Goal: Find contact information: Find contact information

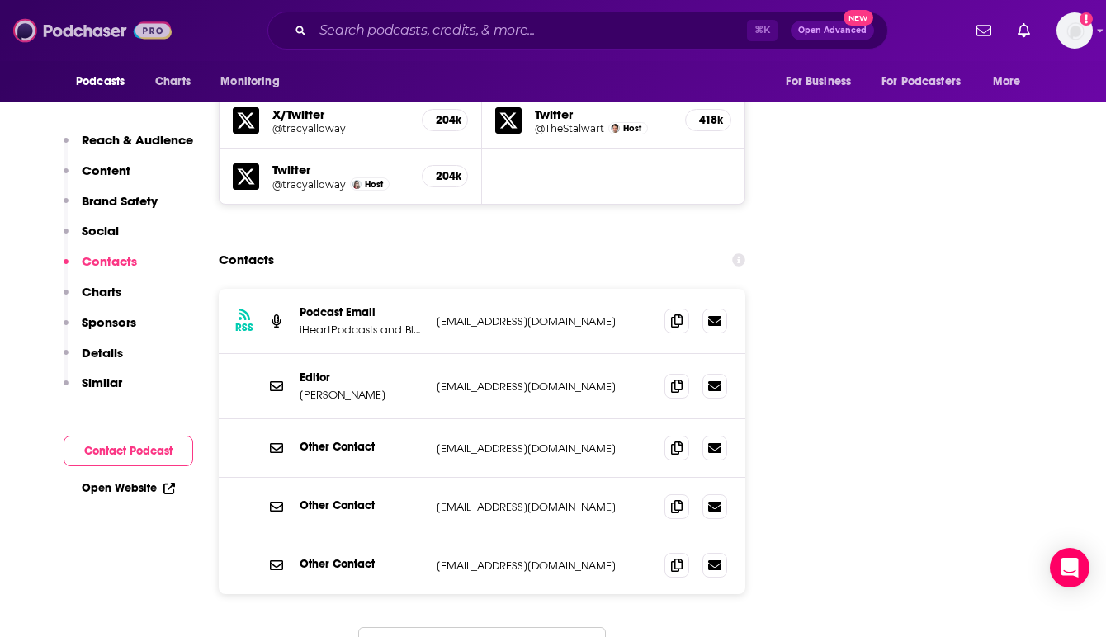
click at [78, 33] on img at bounding box center [92, 30] width 158 height 31
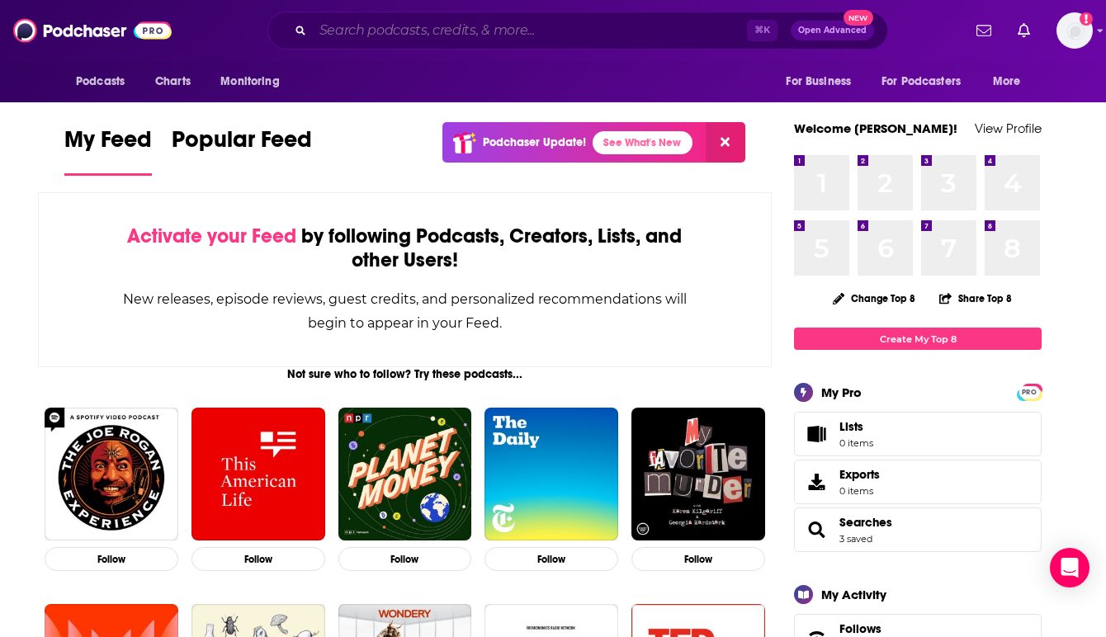
click at [388, 30] on input "Search podcasts, credits, & more..." at bounding box center [530, 30] width 434 height 26
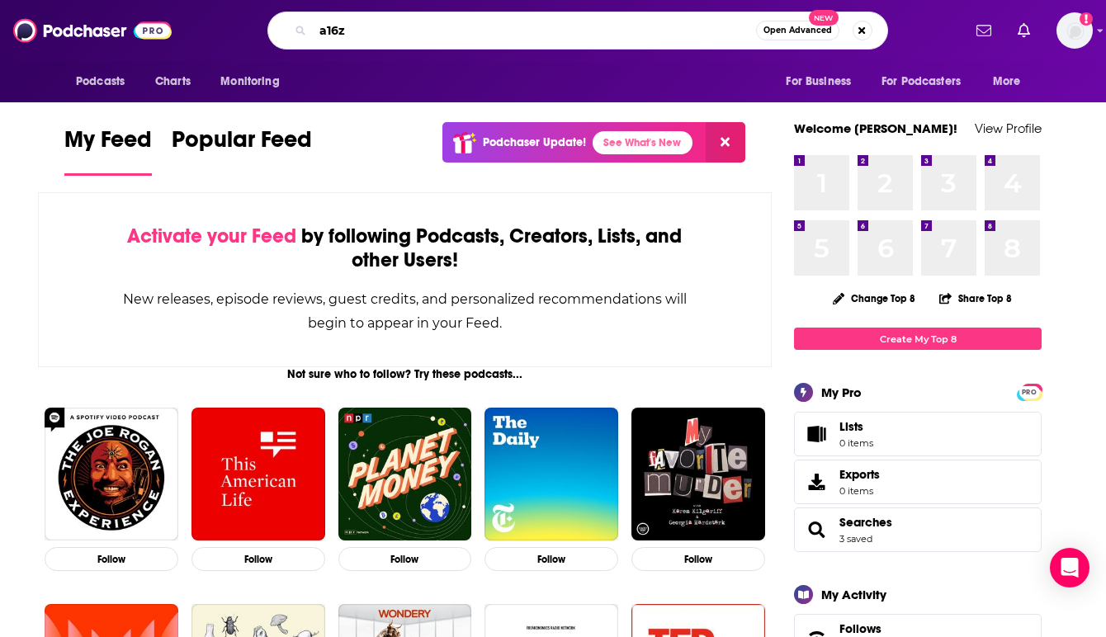
type input "a16z"
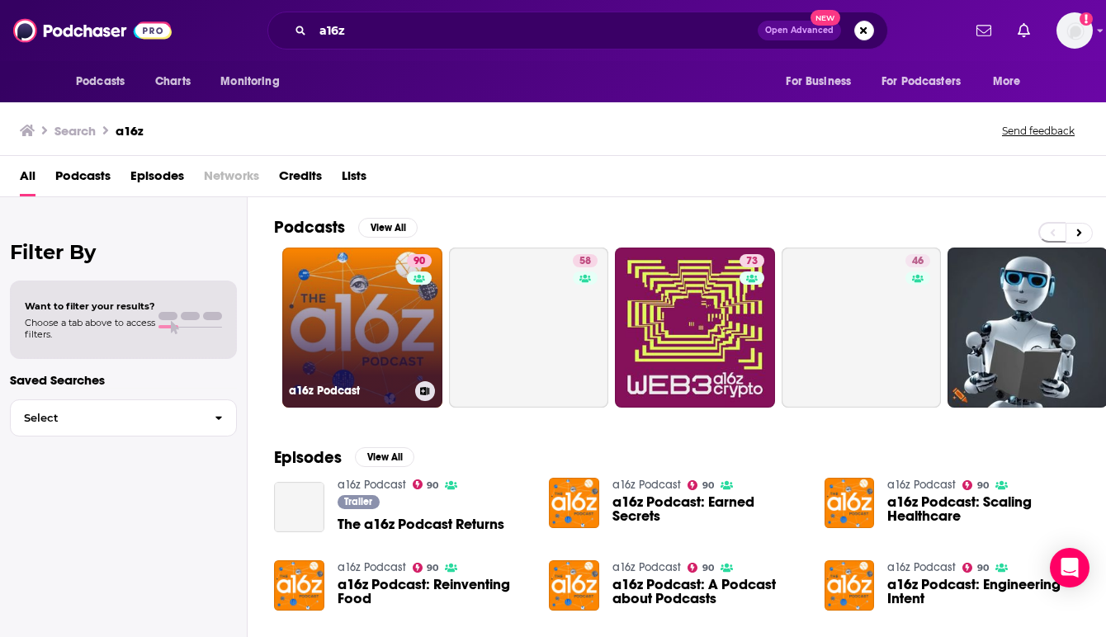
click at [355, 315] on link "90 a16z Podcast" at bounding box center [362, 328] width 160 height 160
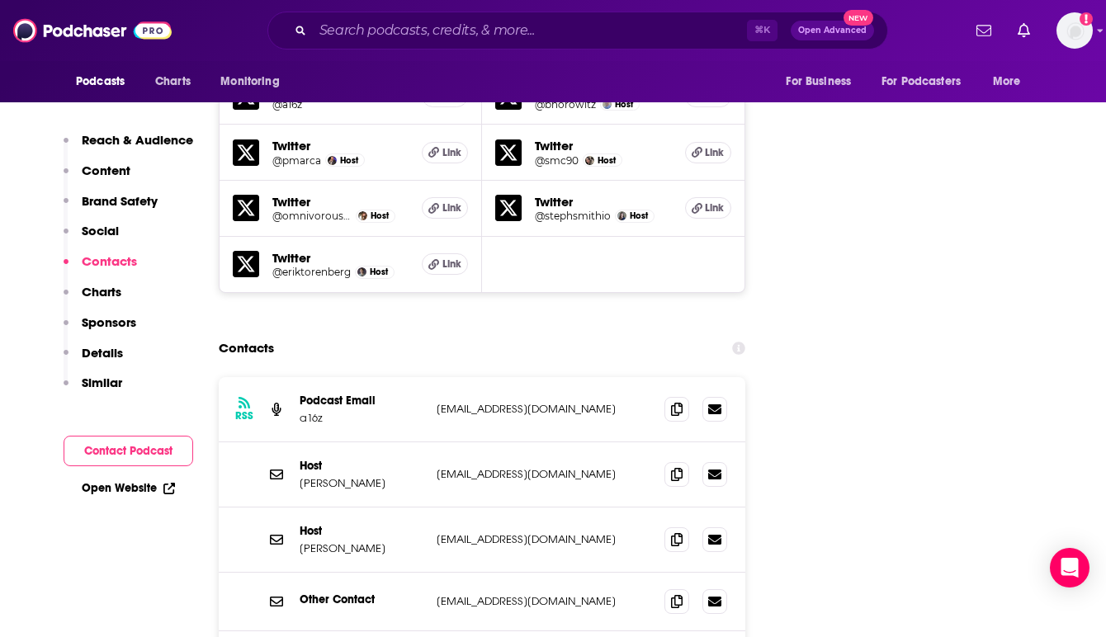
scroll to position [1948, 0]
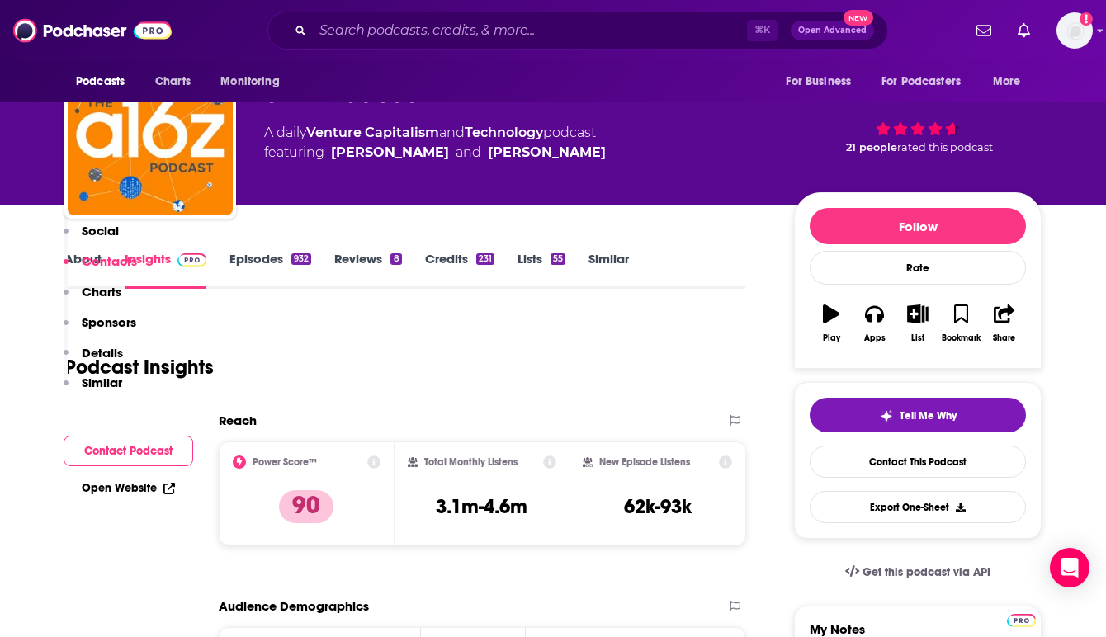
scroll to position [0, 0]
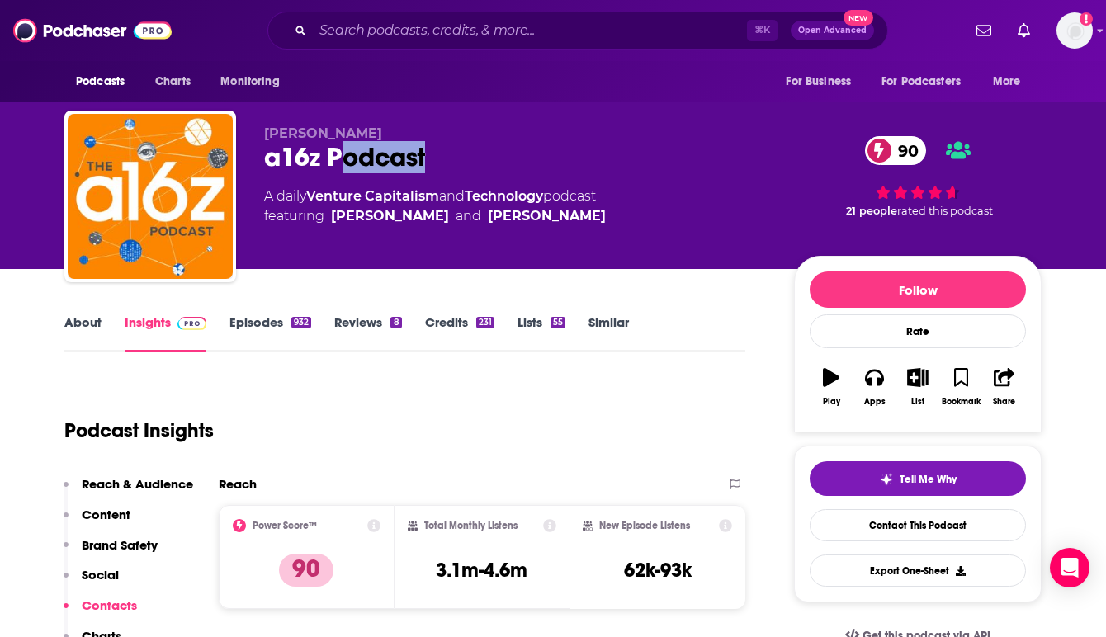
drag, startPoint x: 432, startPoint y: 155, endPoint x: 334, endPoint y: 155, distance: 98.2
click at [334, 155] on div "a16z Podcast 90" at bounding box center [515, 157] width 503 height 32
click at [353, 172] on div "a16z Podcast 90" at bounding box center [515, 157] width 503 height 32
drag, startPoint x: 424, startPoint y: 156, endPoint x: 268, endPoint y: 154, distance: 156.0
click at [268, 154] on div "a16z Podcast 90" at bounding box center [515, 157] width 503 height 32
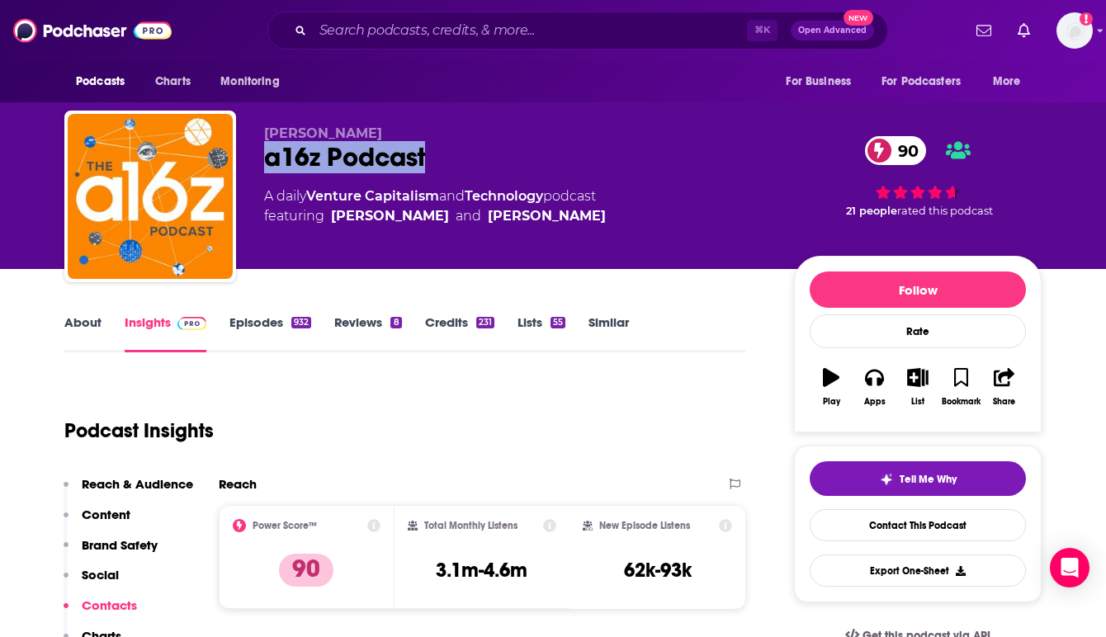
copy h2 "a16z Podcast"
click at [1074, 163] on div "[PERSON_NAME] a16z Podcast 90 A daily Venture Capitalism and Technology podcast…" at bounding box center [553, 134] width 1056 height 269
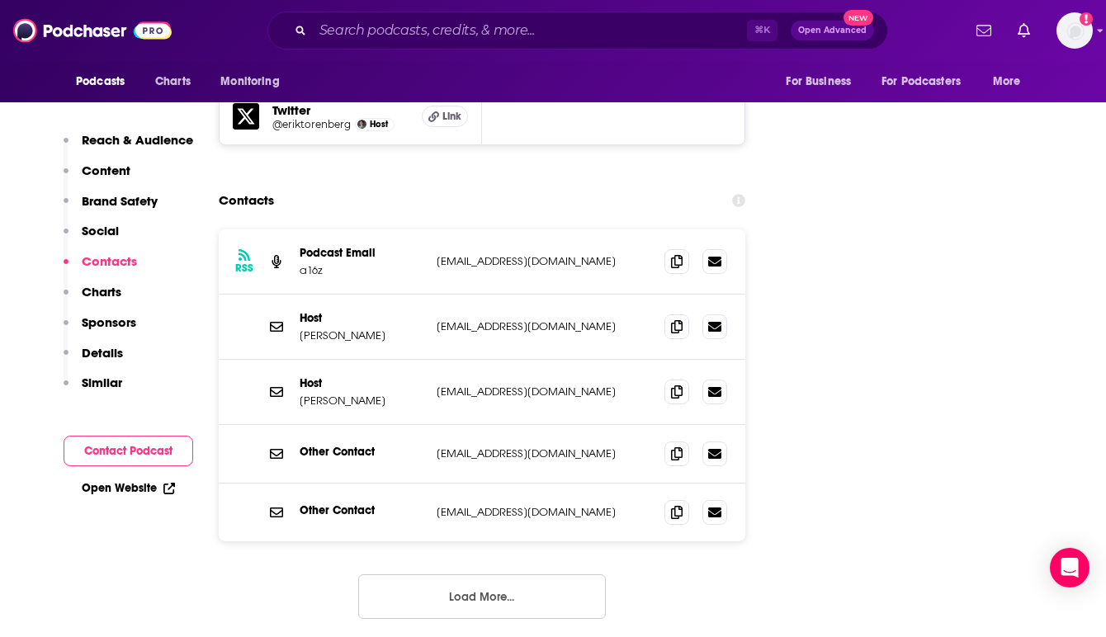
scroll to position [2088, 0]
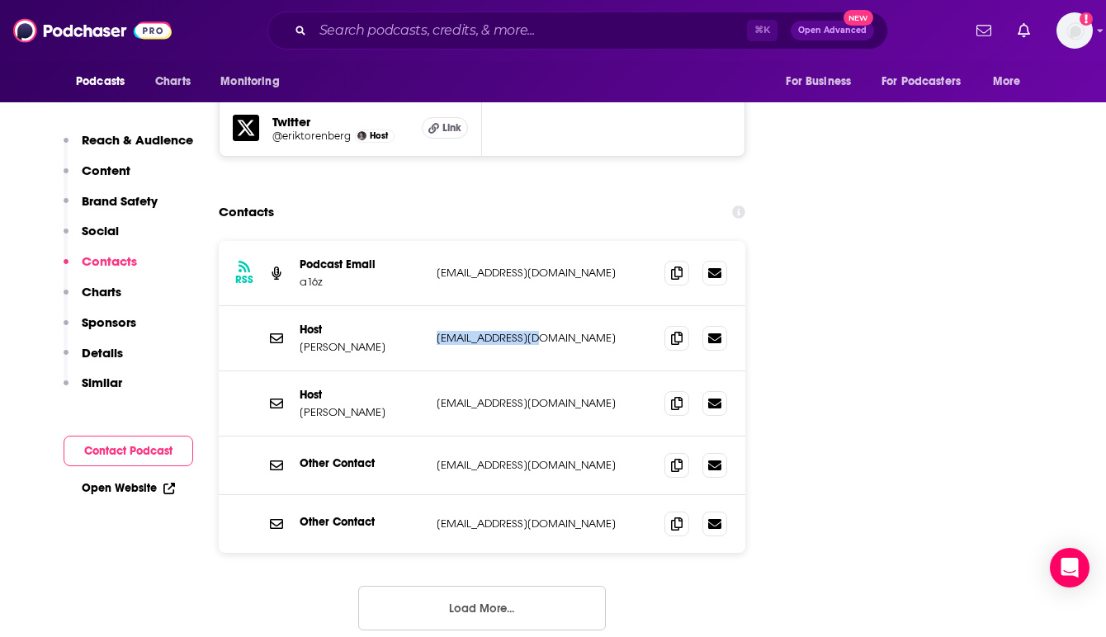
drag, startPoint x: 537, startPoint y: 248, endPoint x: 437, endPoint y: 248, distance: 99.9
click at [437, 331] on p "[EMAIL_ADDRESS][DOMAIN_NAME]" at bounding box center [544, 338] width 215 height 14
copy p "[EMAIL_ADDRESS][DOMAIN_NAME]"
drag, startPoint x: 374, startPoint y: 258, endPoint x: 295, endPoint y: 259, distance: 78.4
click at [295, 306] on div "Host [PERSON_NAME] [EMAIL_ADDRESS][DOMAIN_NAME] [EMAIL_ADDRESS][DOMAIN_NAME]" at bounding box center [482, 338] width 527 height 65
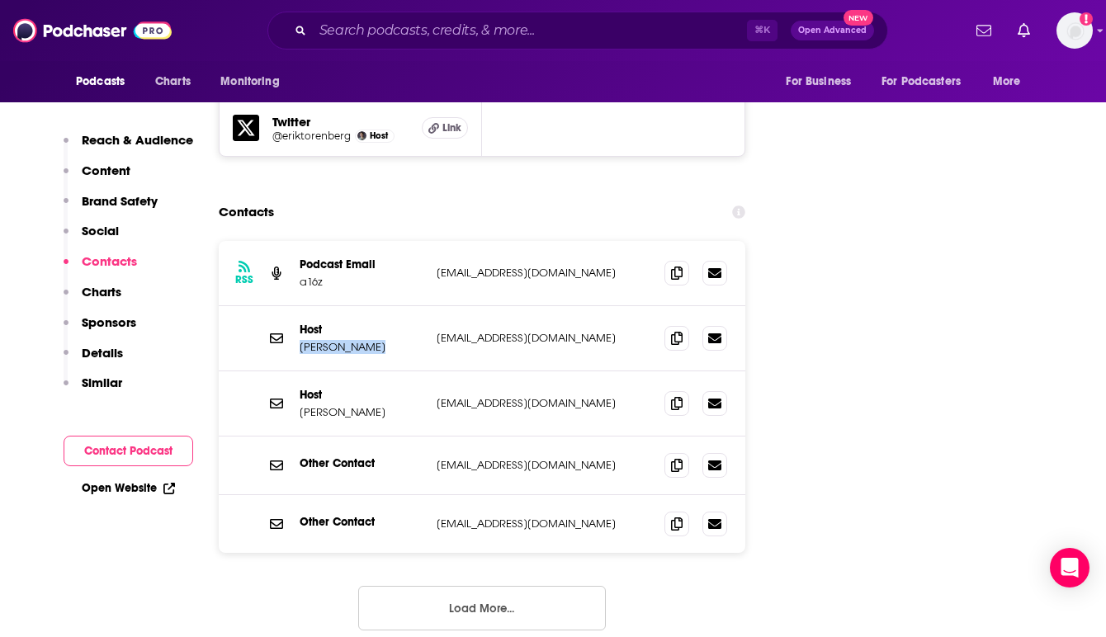
copy p "[PERSON_NAME]"
